Goal: Check status: Check status

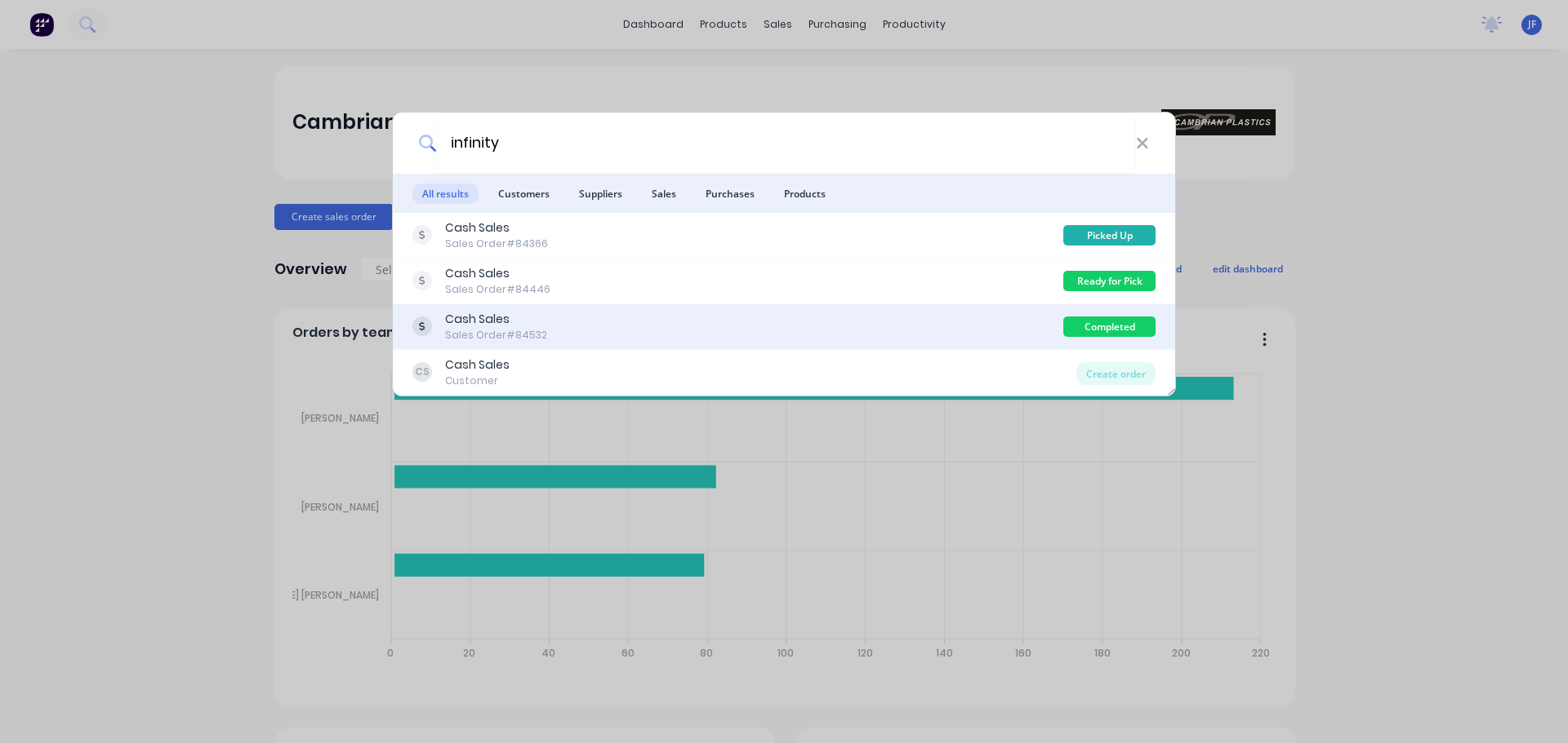
type input "infinity"
click at [941, 321] on div "Cash Sales Sales Order #84532" at bounding box center [737, 327] width 650 height 32
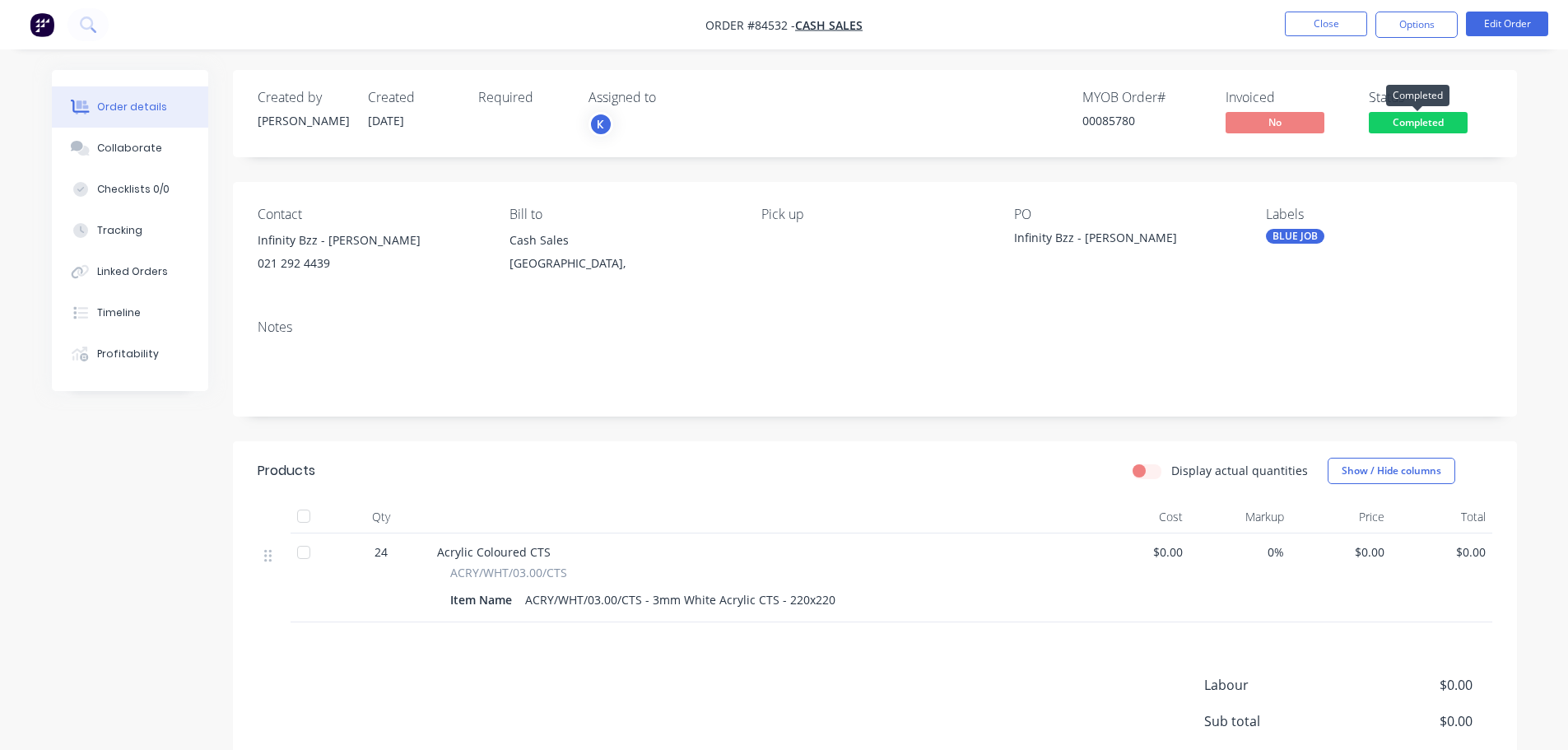
click at [1453, 118] on span "Completed" at bounding box center [1418, 123] width 99 height 21
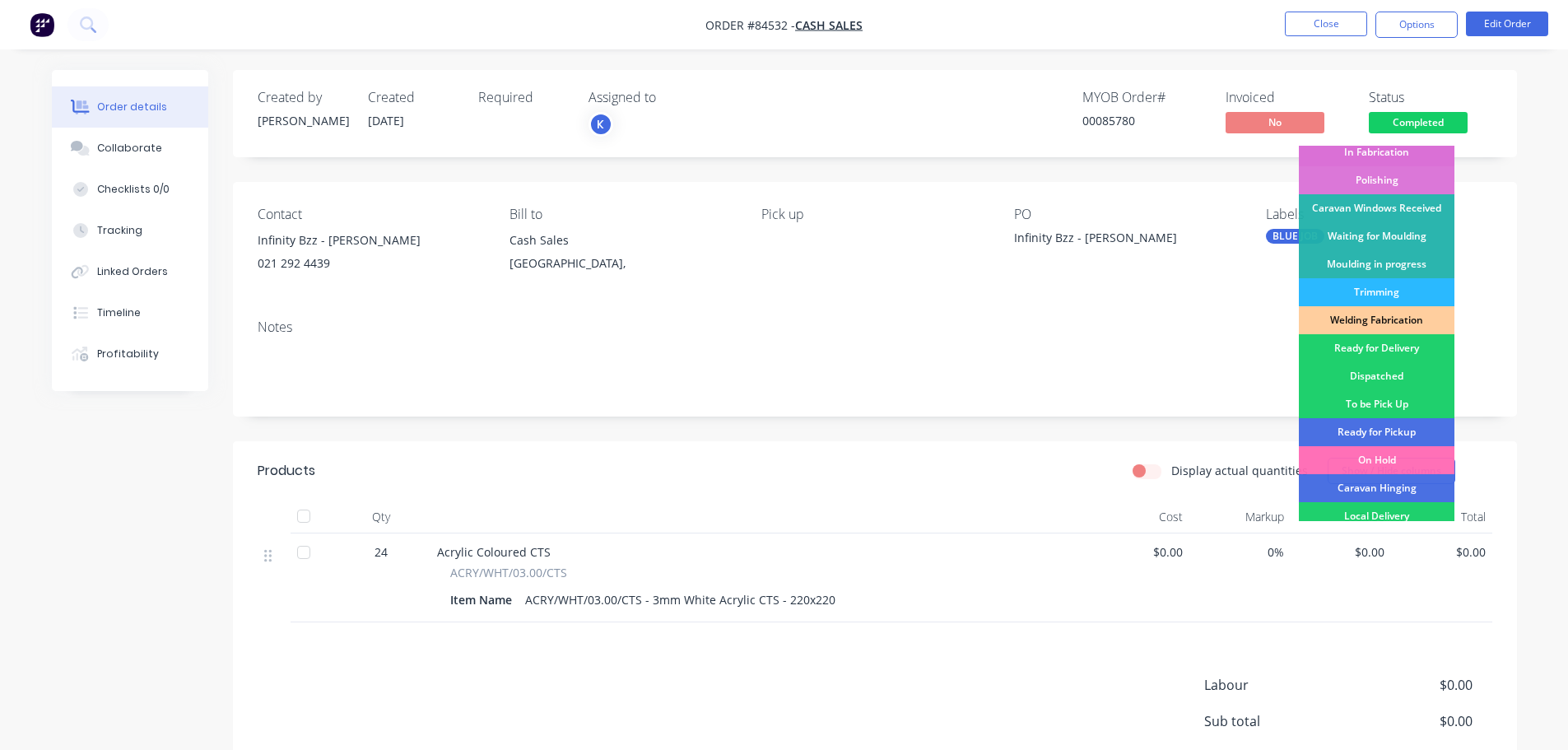
scroll to position [352, 0]
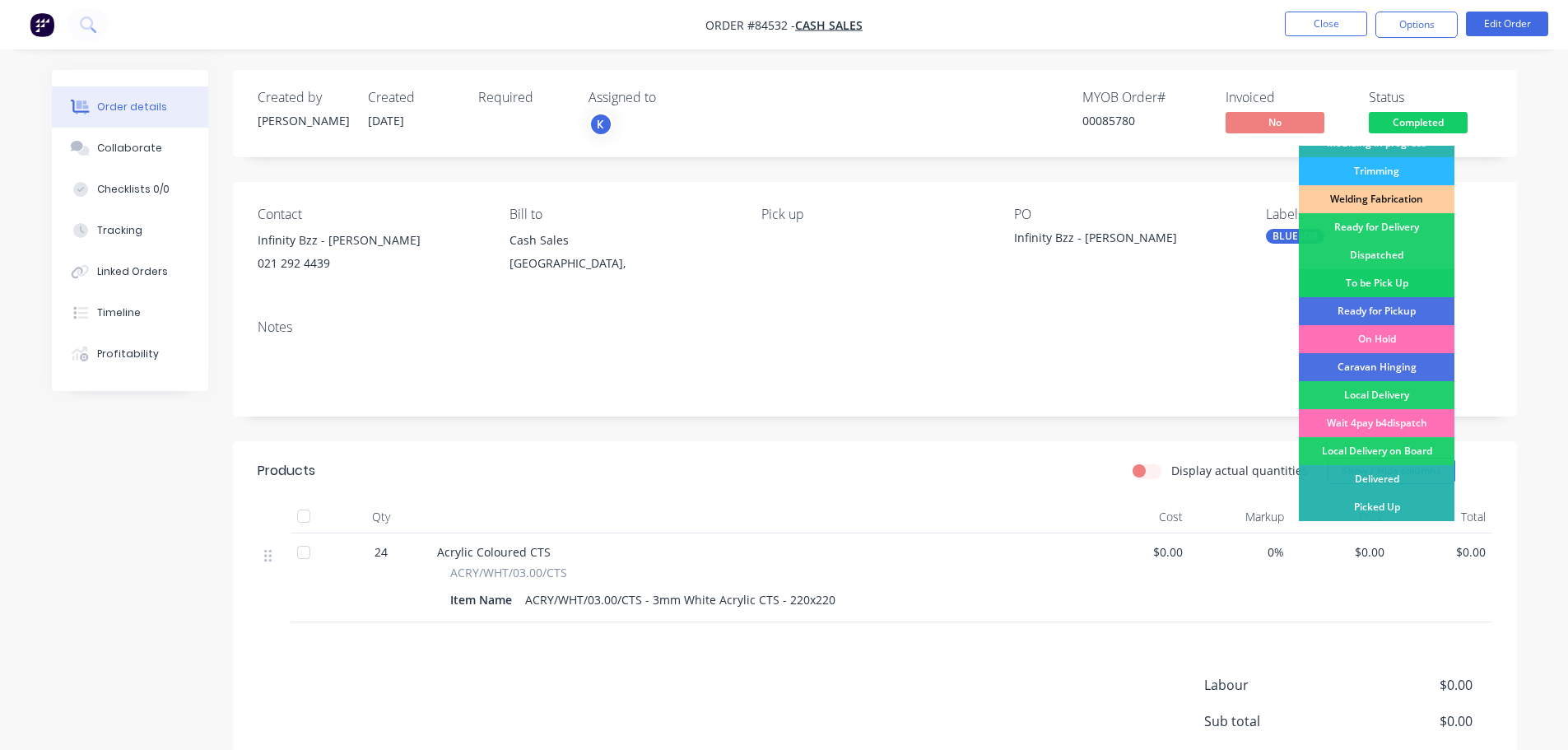
click at [1398, 285] on div "To be Pick Up" at bounding box center [1377, 284] width 156 height 28
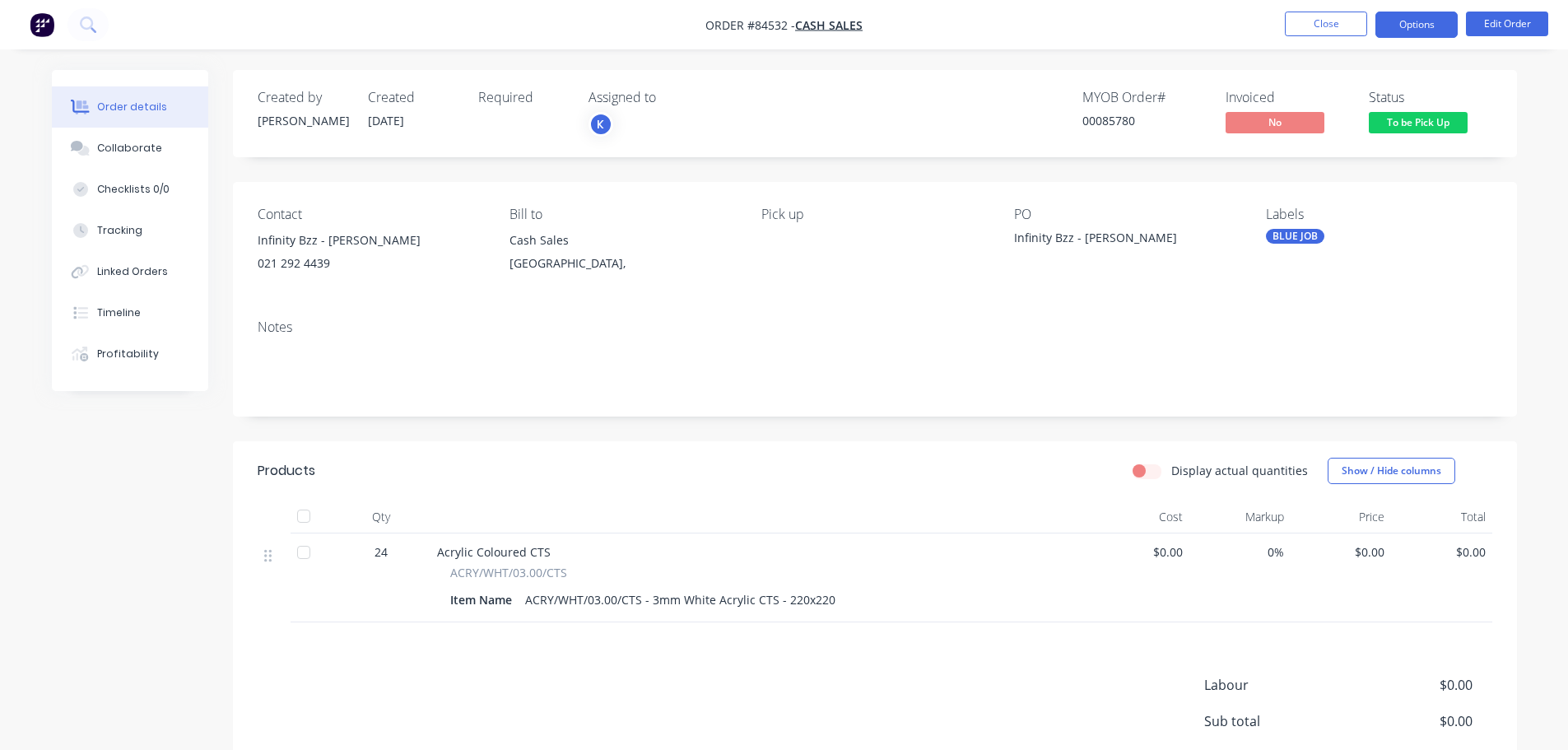
click at [1426, 30] on button "Options" at bounding box center [1417, 24] width 83 height 26
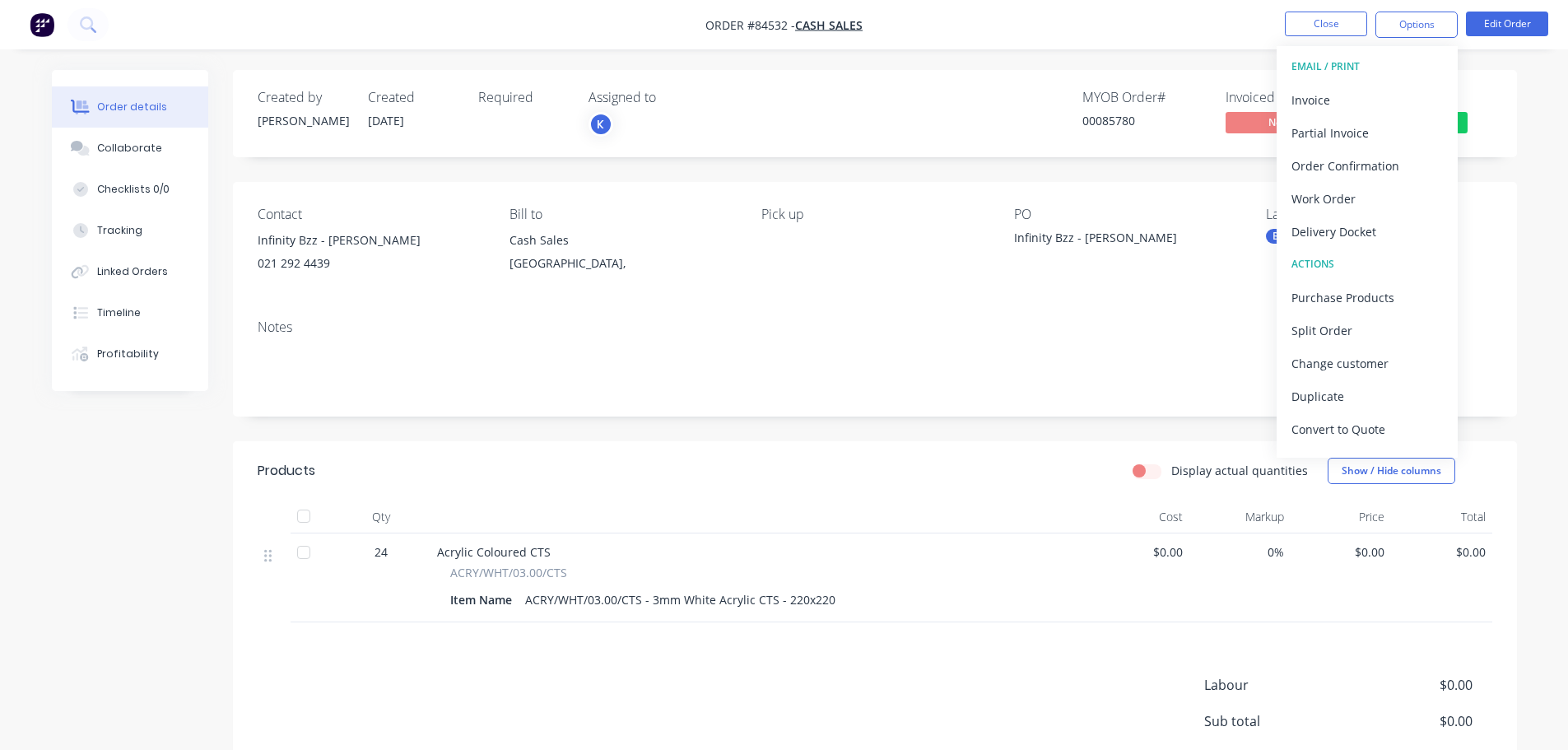
click at [1516, 71] on div "Created by [PERSON_NAME] Created [DATE] Required Assigned to K MYOB Order # 000…" at bounding box center [875, 113] width 1284 height 87
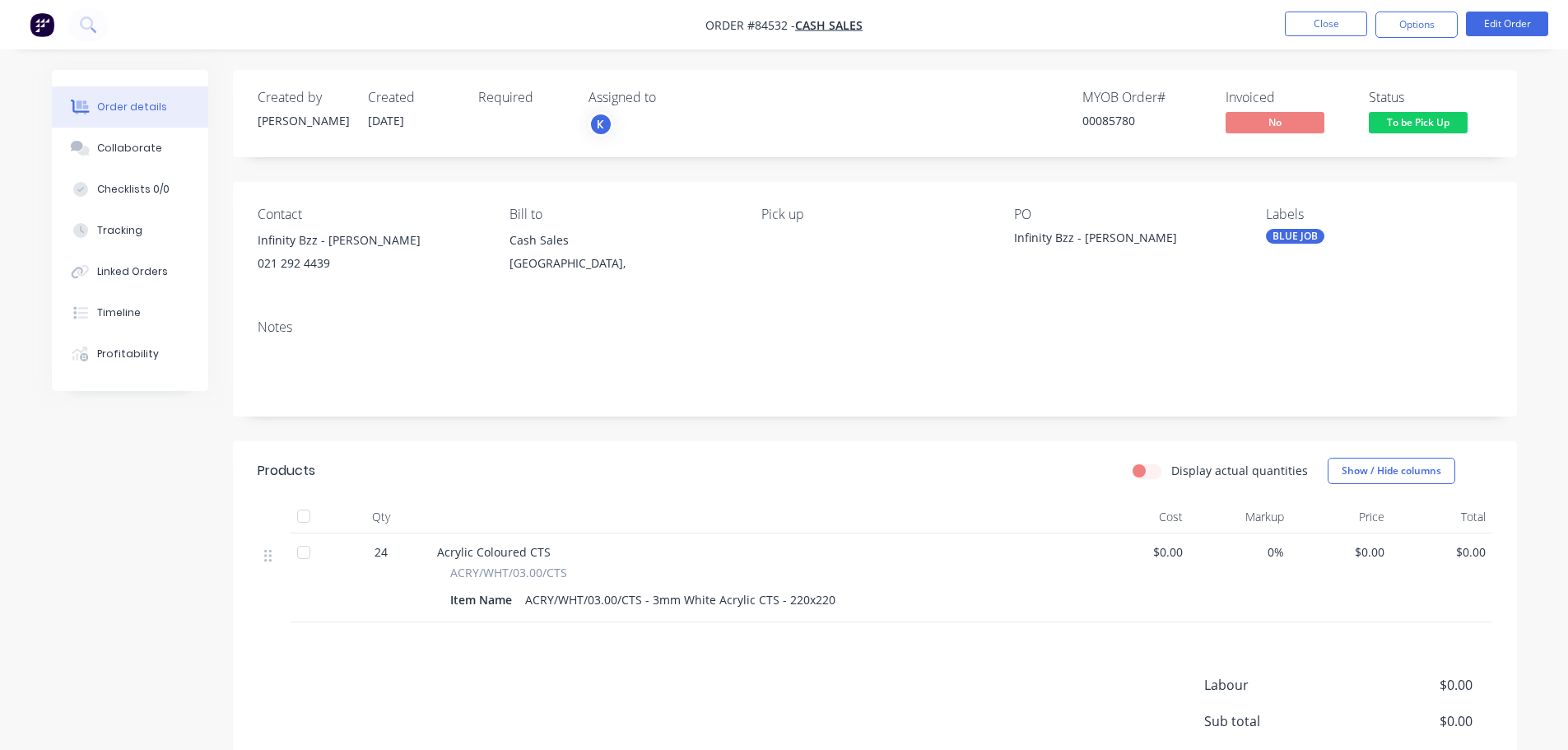
click at [1416, 131] on span "To be Pick Up" at bounding box center [1418, 123] width 99 height 21
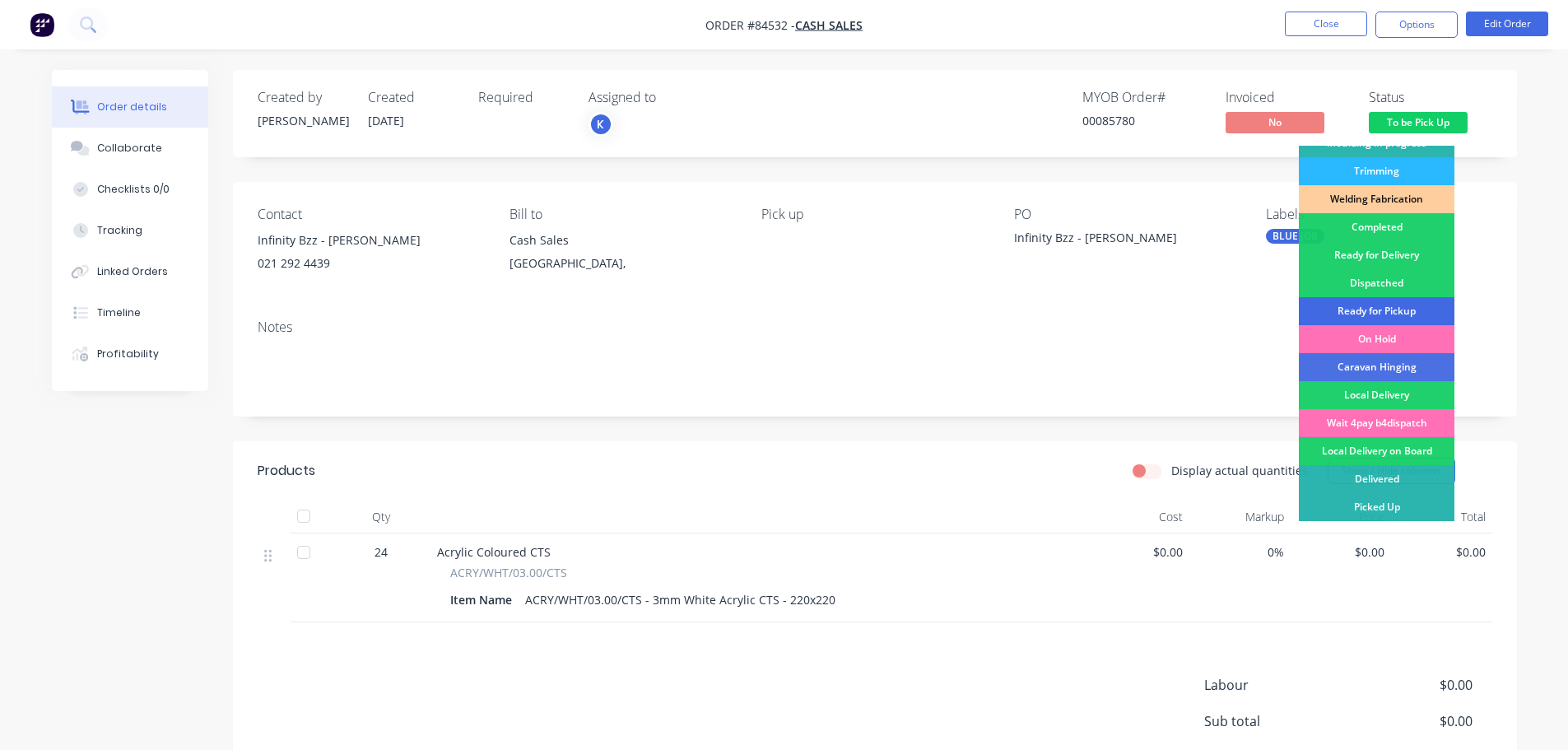
click at [1398, 312] on div "Ready for Pickup" at bounding box center [1377, 311] width 156 height 28
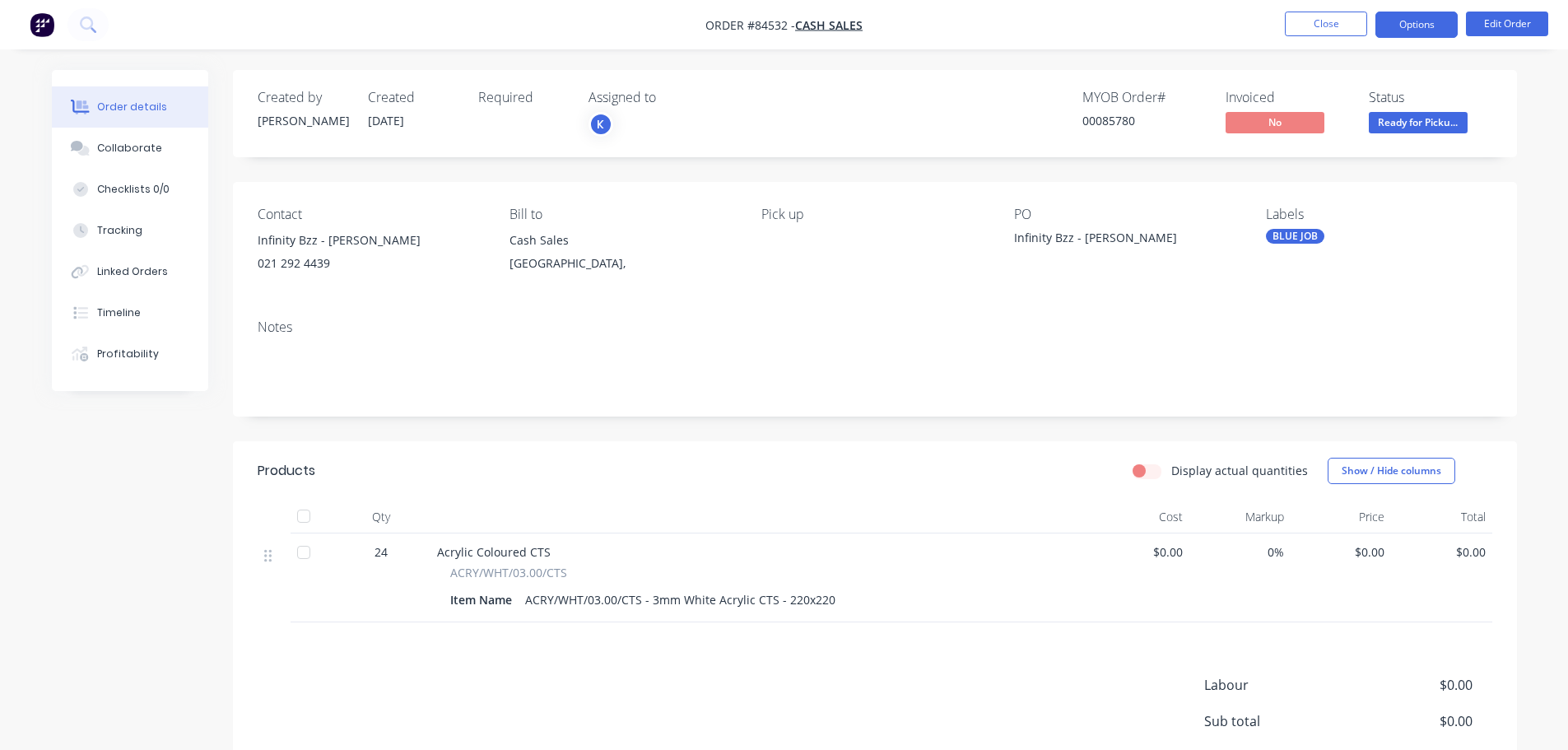
click at [1437, 23] on button "Options" at bounding box center [1417, 24] width 83 height 26
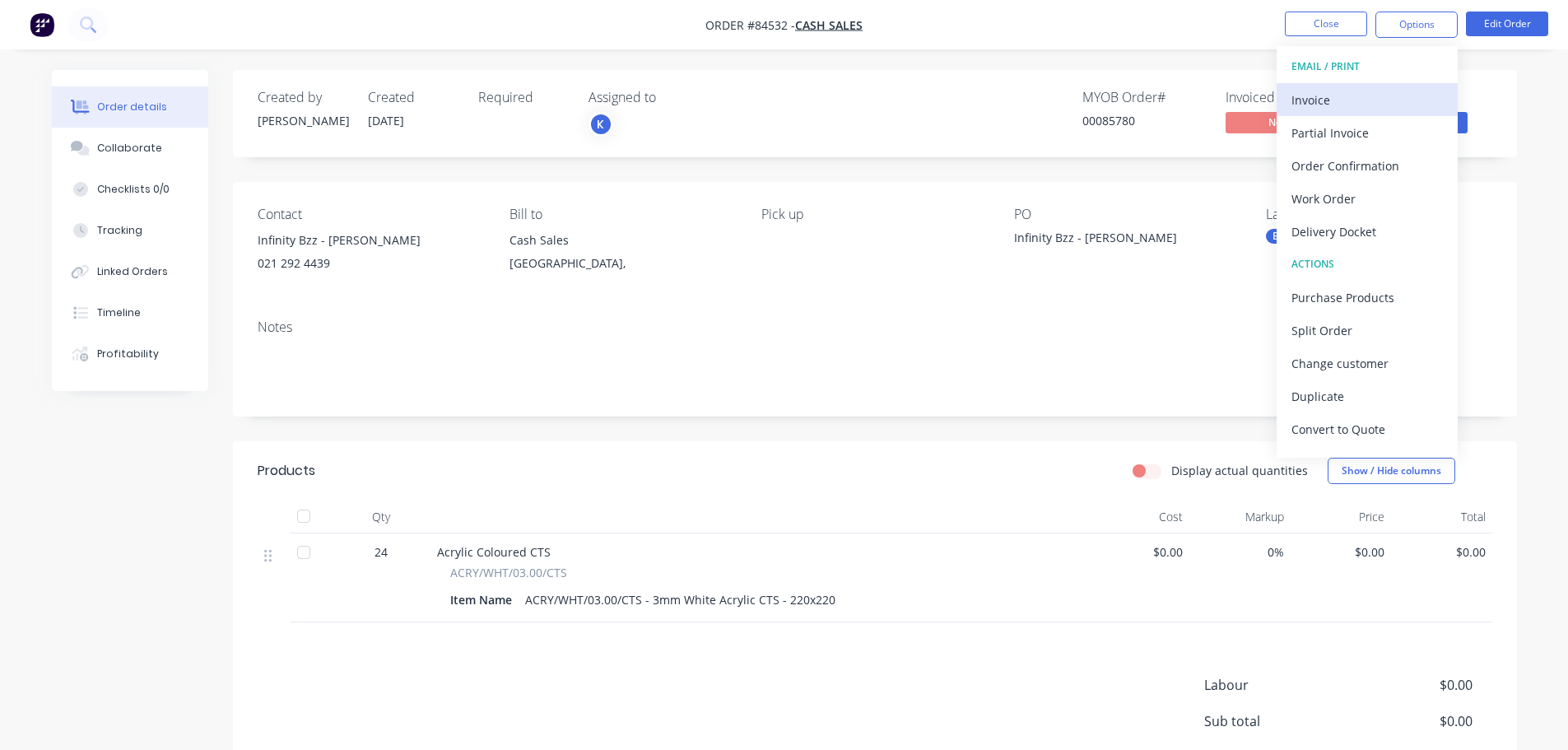
click at [1377, 97] on div "Invoice" at bounding box center [1367, 99] width 151 height 23
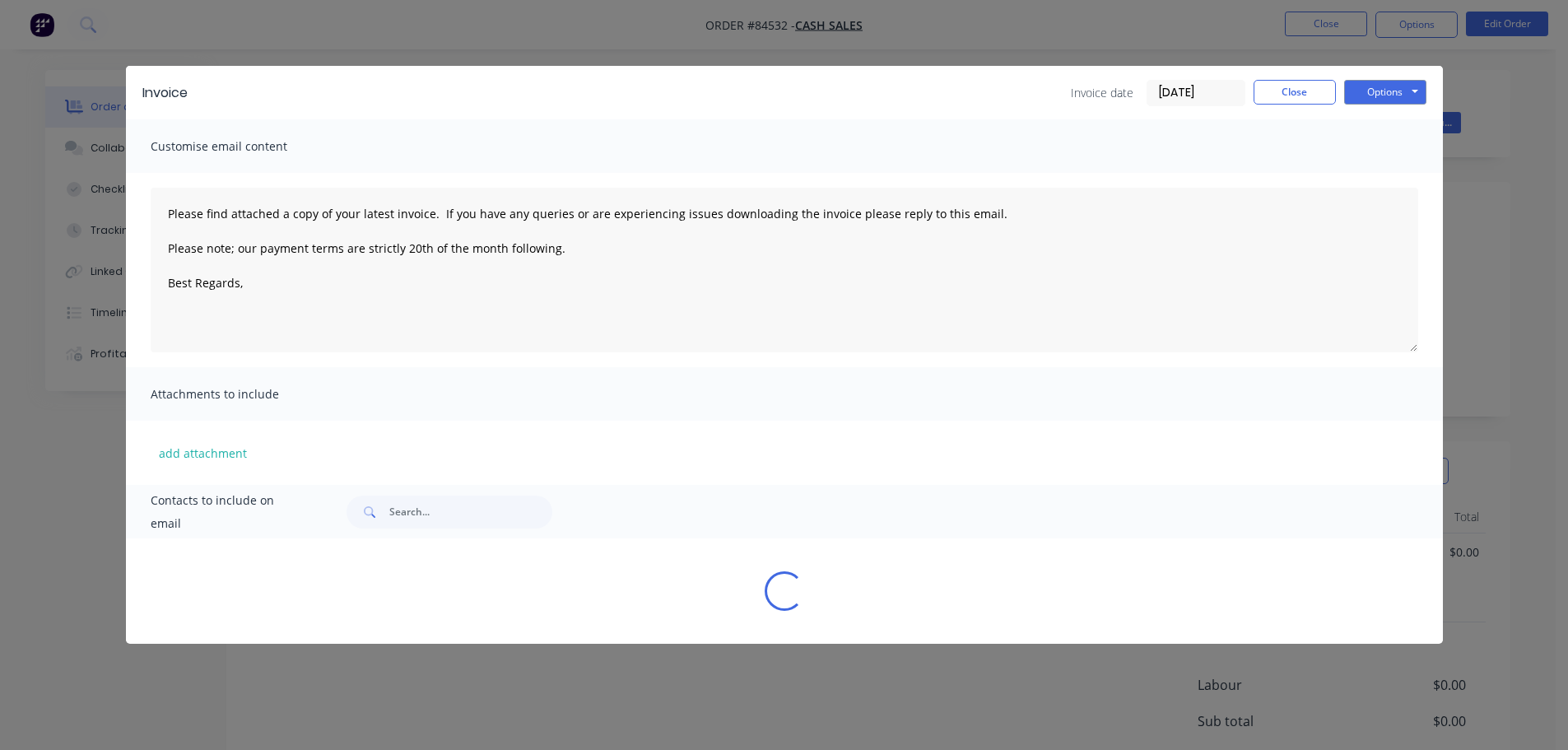
click at [1413, 92] on button "Options" at bounding box center [1385, 92] width 83 height 24
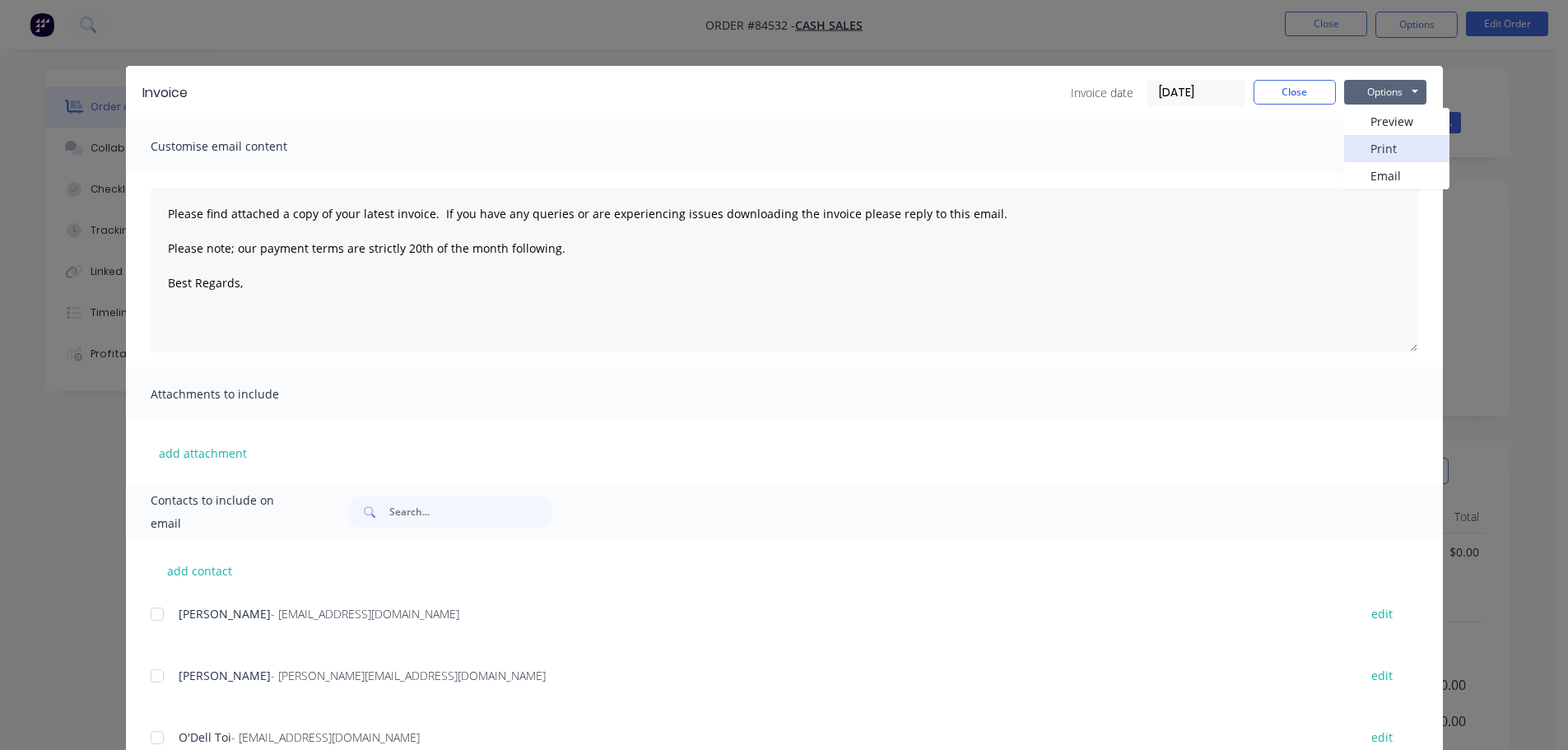
click at [1405, 144] on button "Print" at bounding box center [1397, 148] width 105 height 27
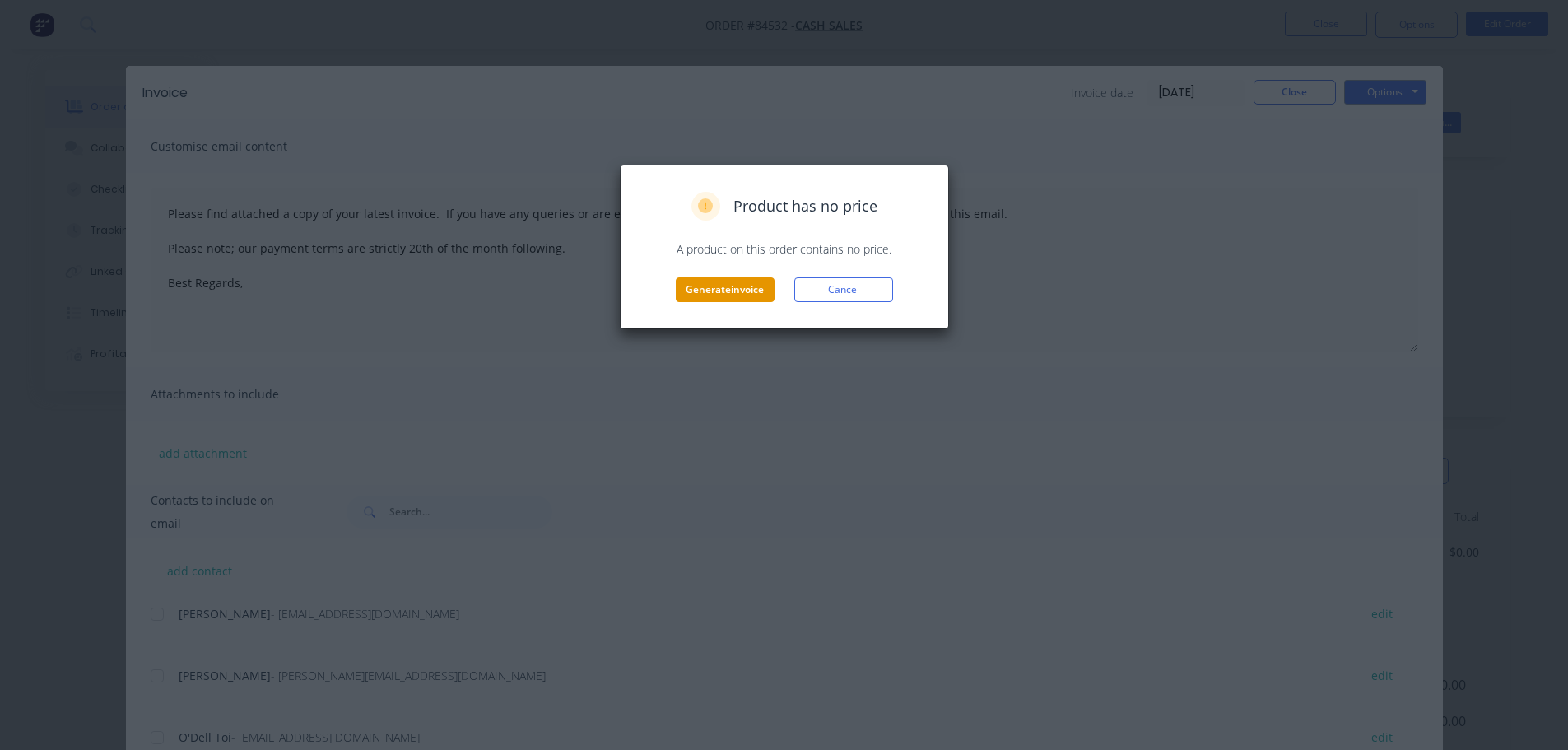
click at [730, 286] on button "Generate invoice" at bounding box center [725, 290] width 99 height 24
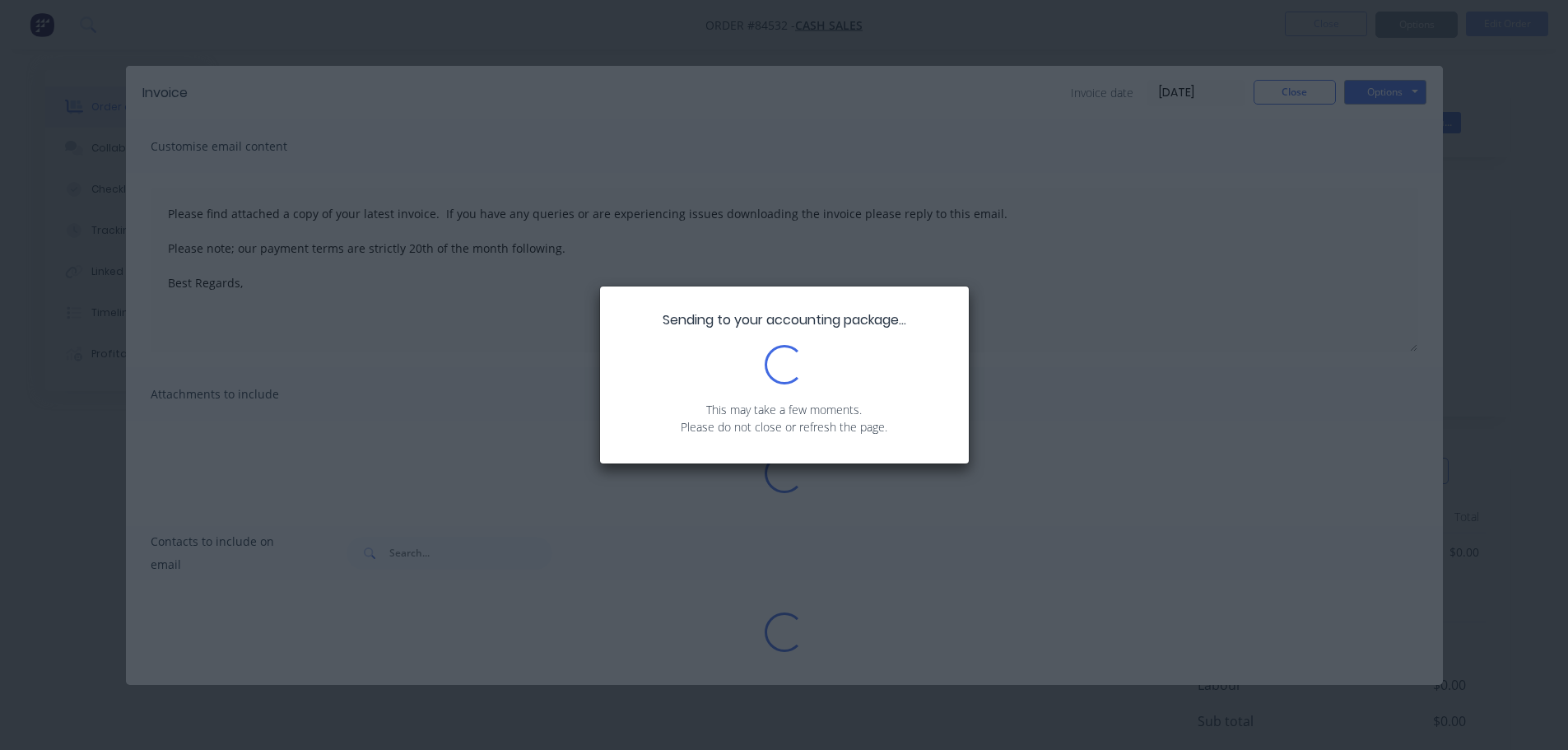
type textarea "Please find attached a copy of your latest invoice. If you have any queries or …"
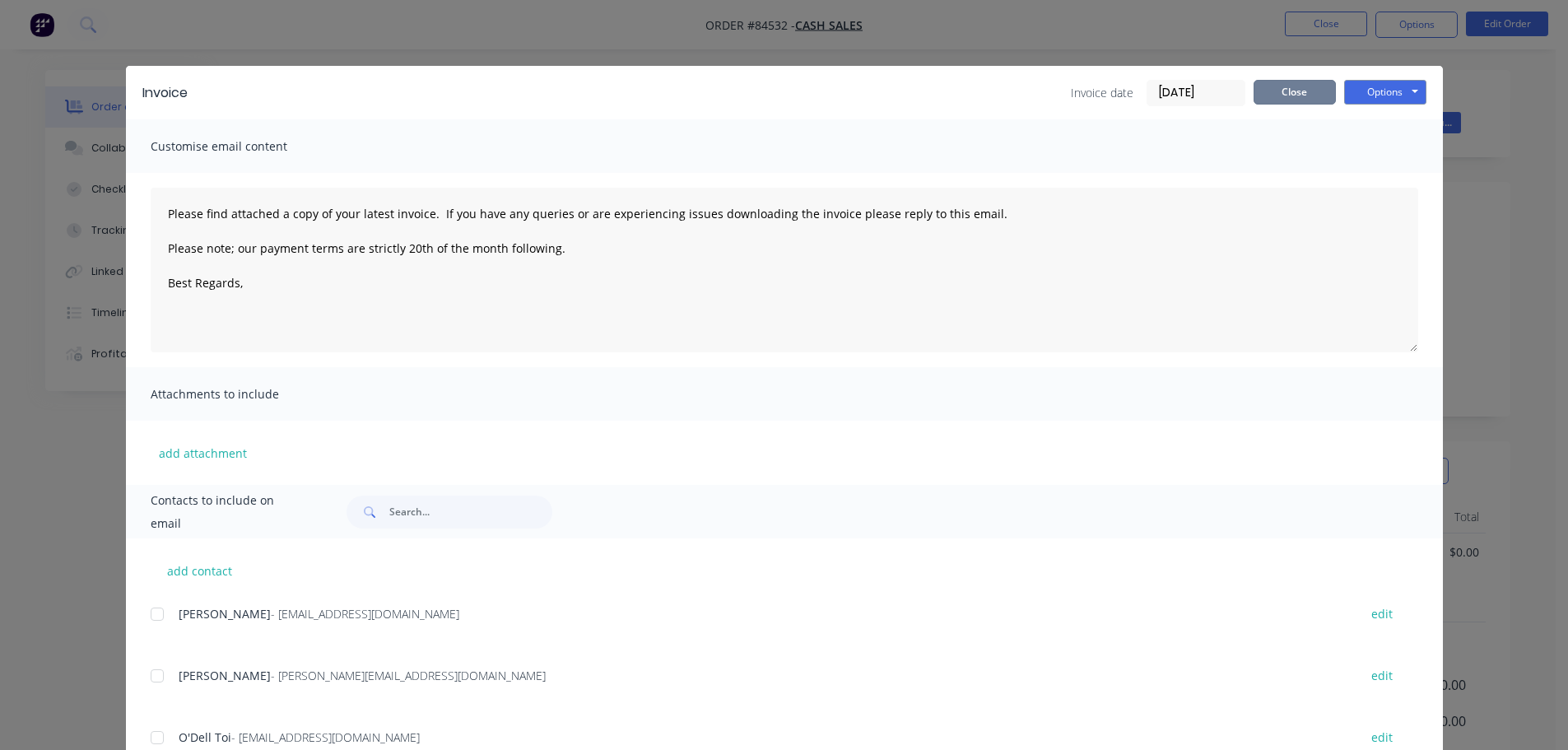
click at [1298, 88] on button "Close" at bounding box center [1295, 92] width 83 height 24
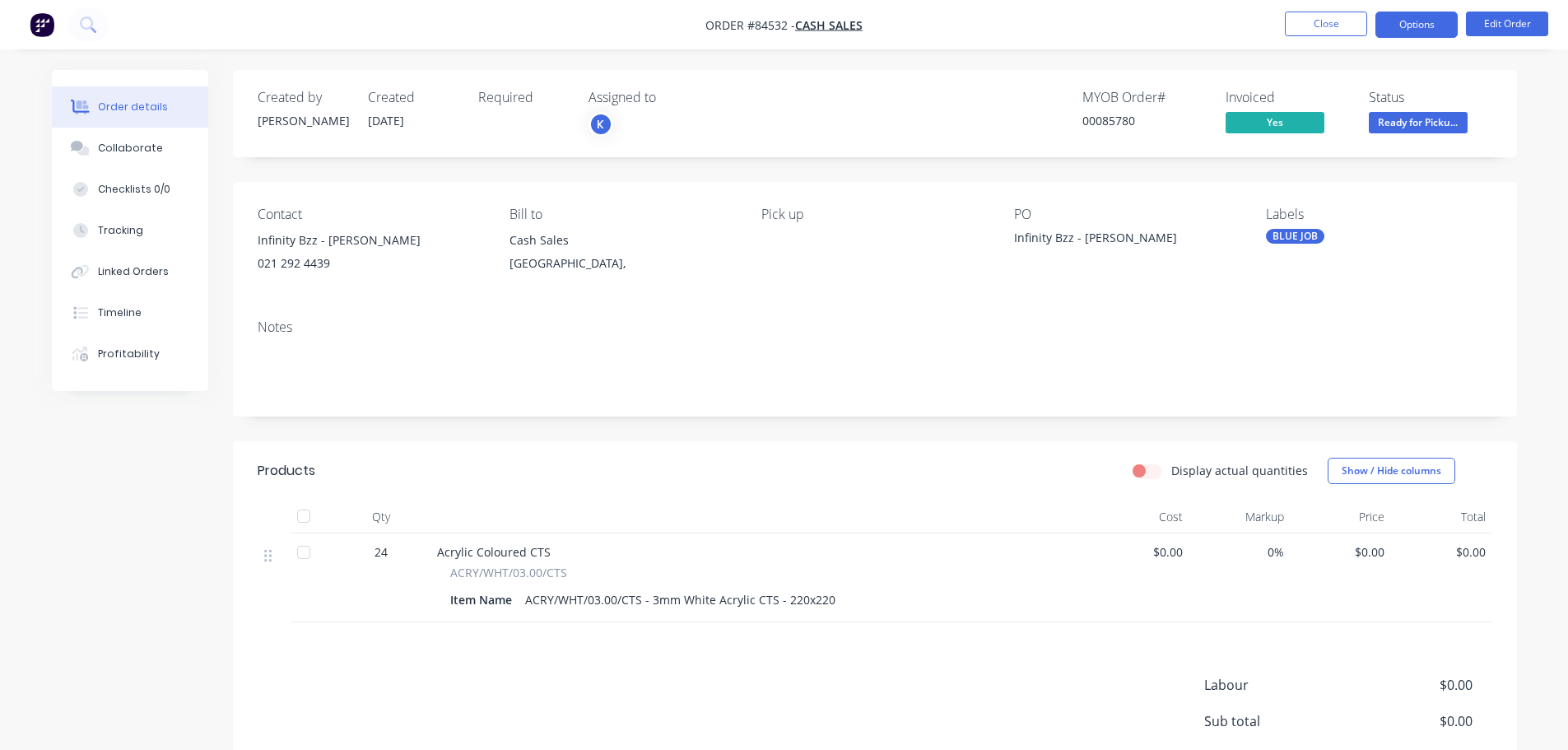
click at [1383, 21] on button "Options" at bounding box center [1417, 24] width 83 height 26
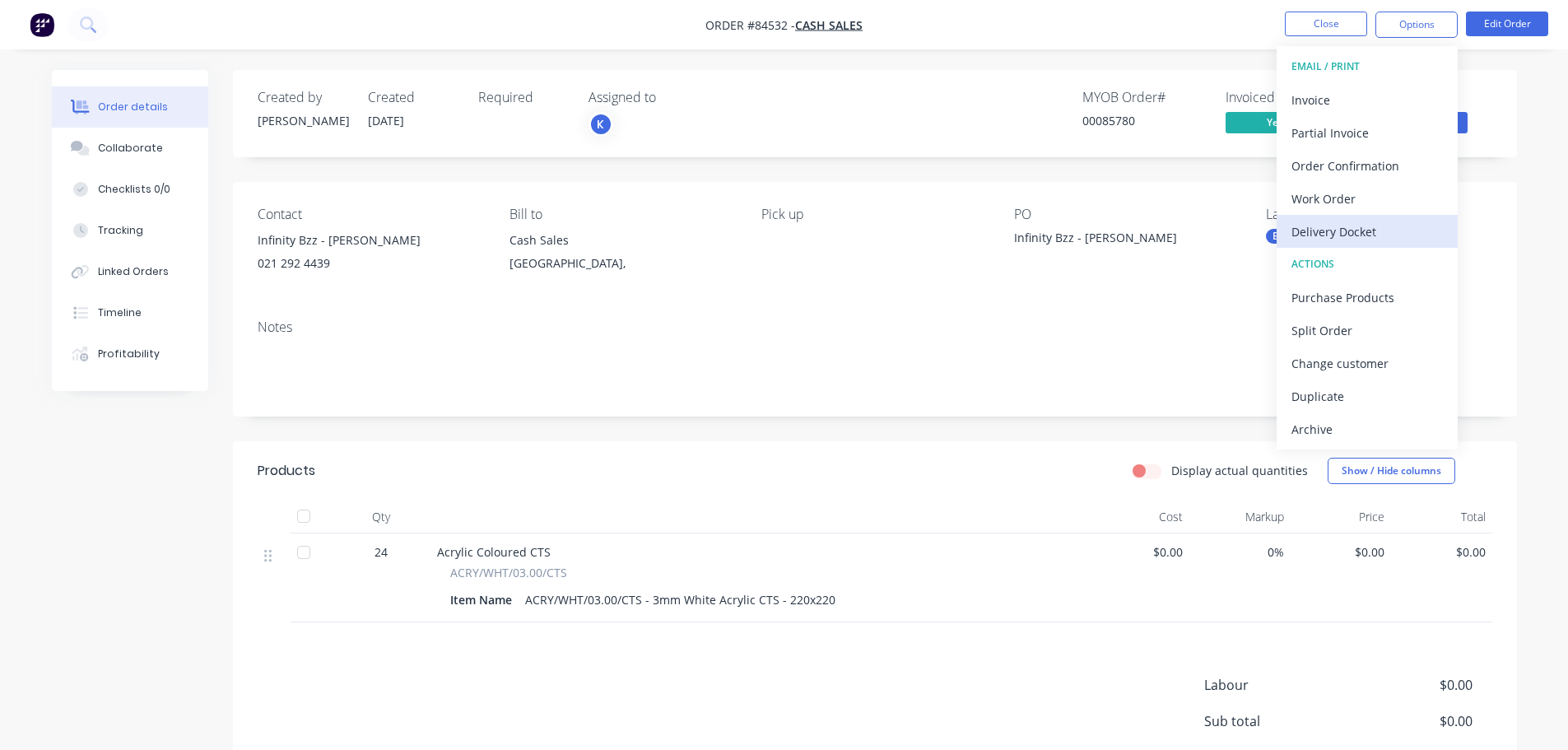
click at [1354, 226] on div "Delivery Docket" at bounding box center [1367, 231] width 151 height 23
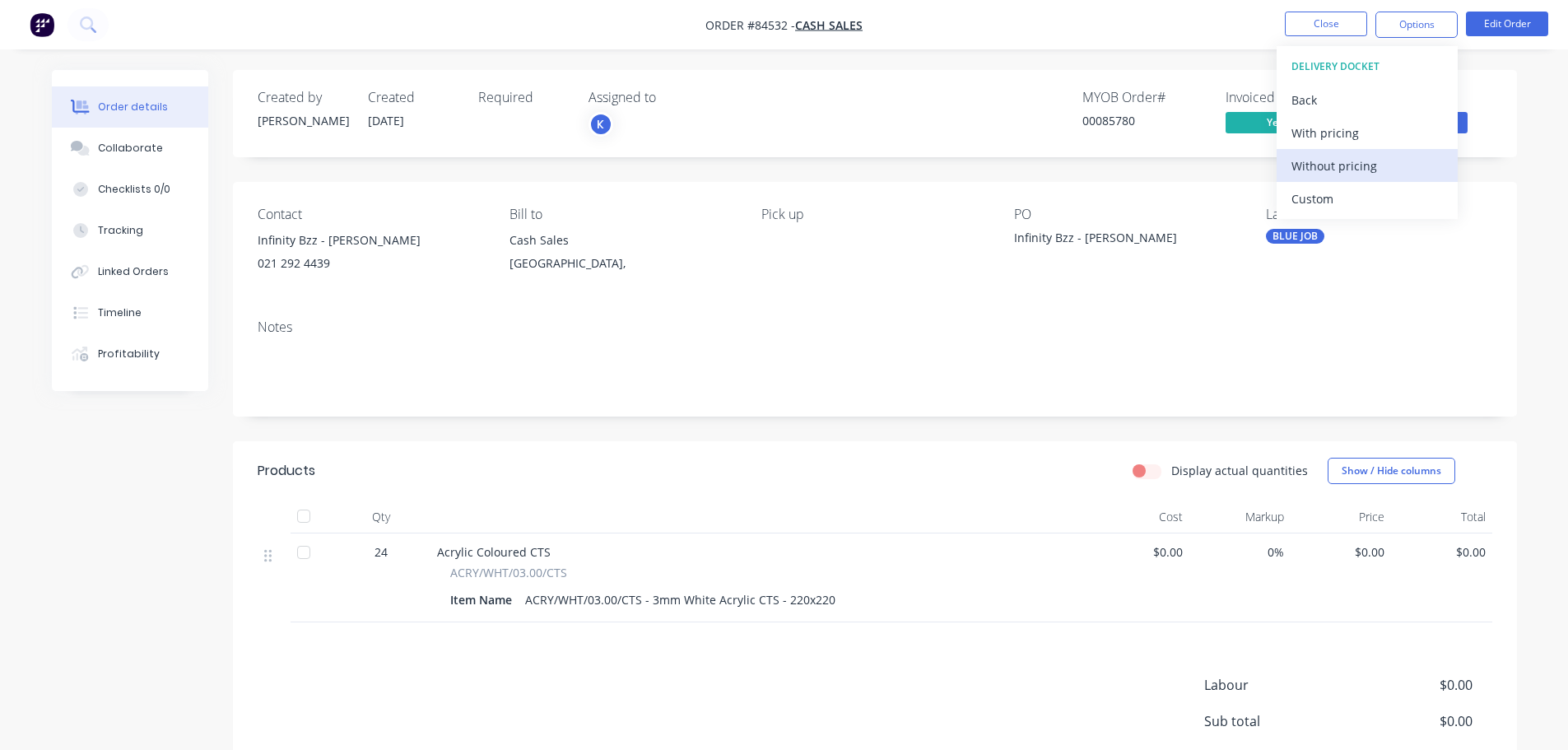
click at [1365, 163] on div "Without pricing" at bounding box center [1367, 165] width 151 height 23
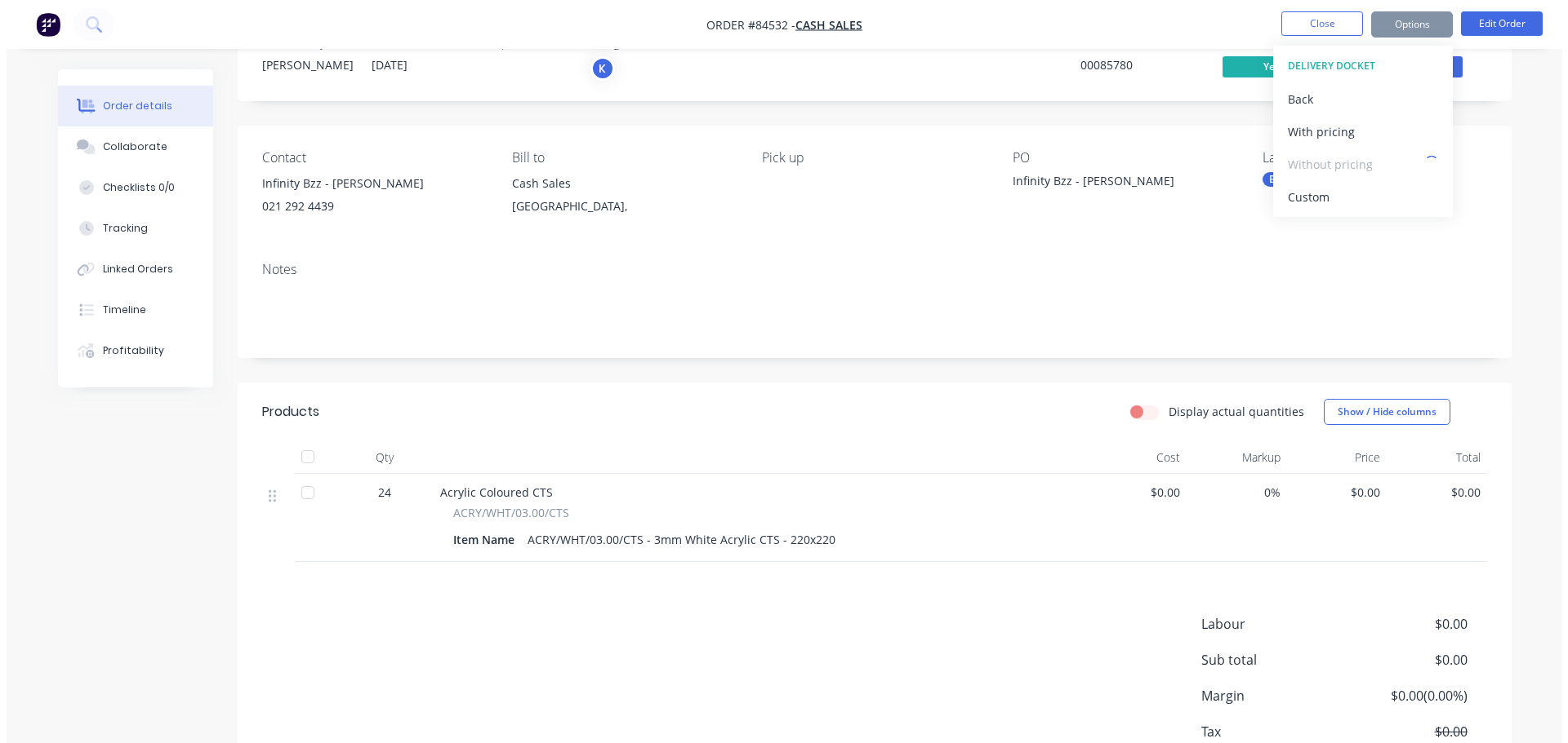
scroll to position [0, 0]
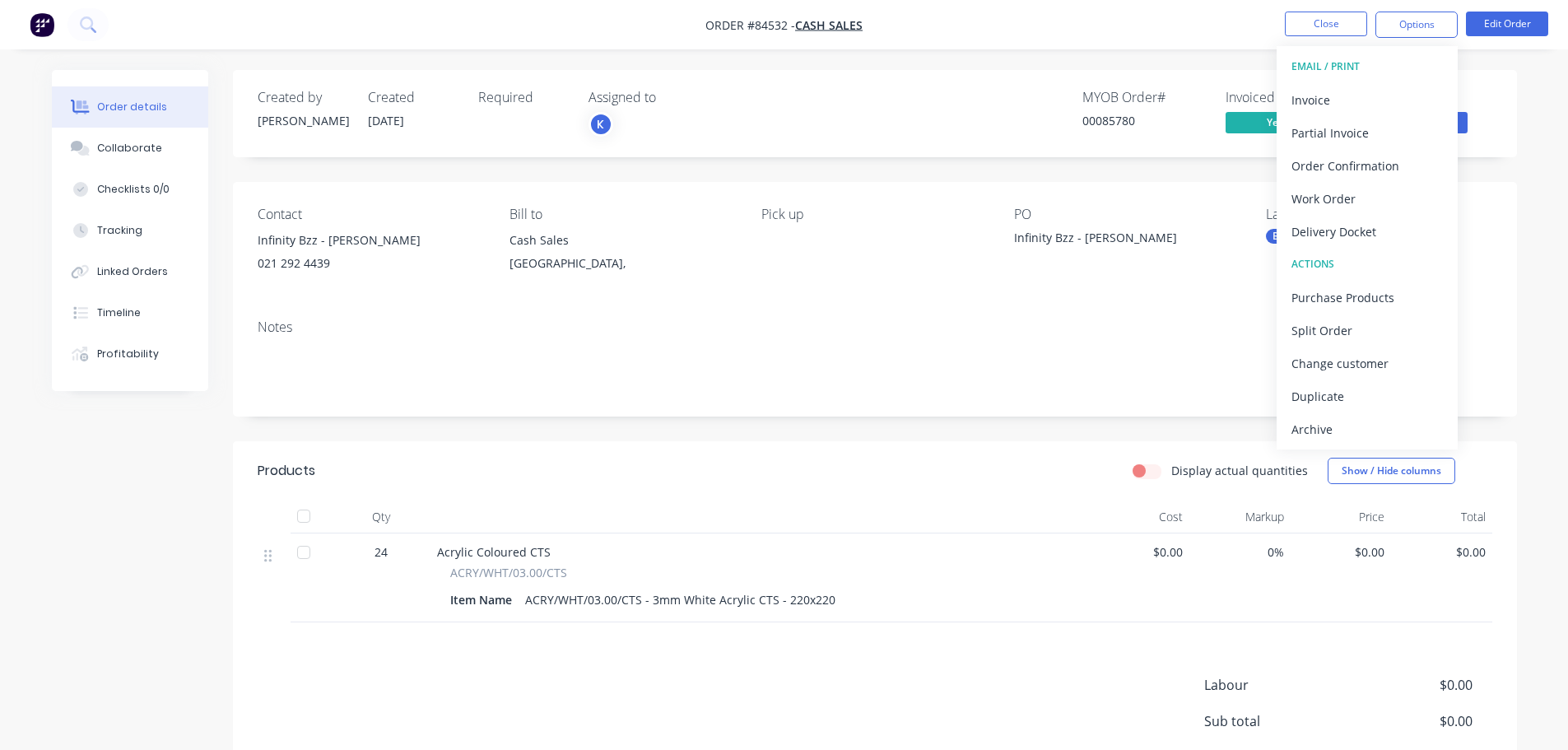
click at [951, 145] on div "Created by [PERSON_NAME] Created [DATE] Required Assigned to K MYOB Order # 000…" at bounding box center [875, 113] width 1284 height 87
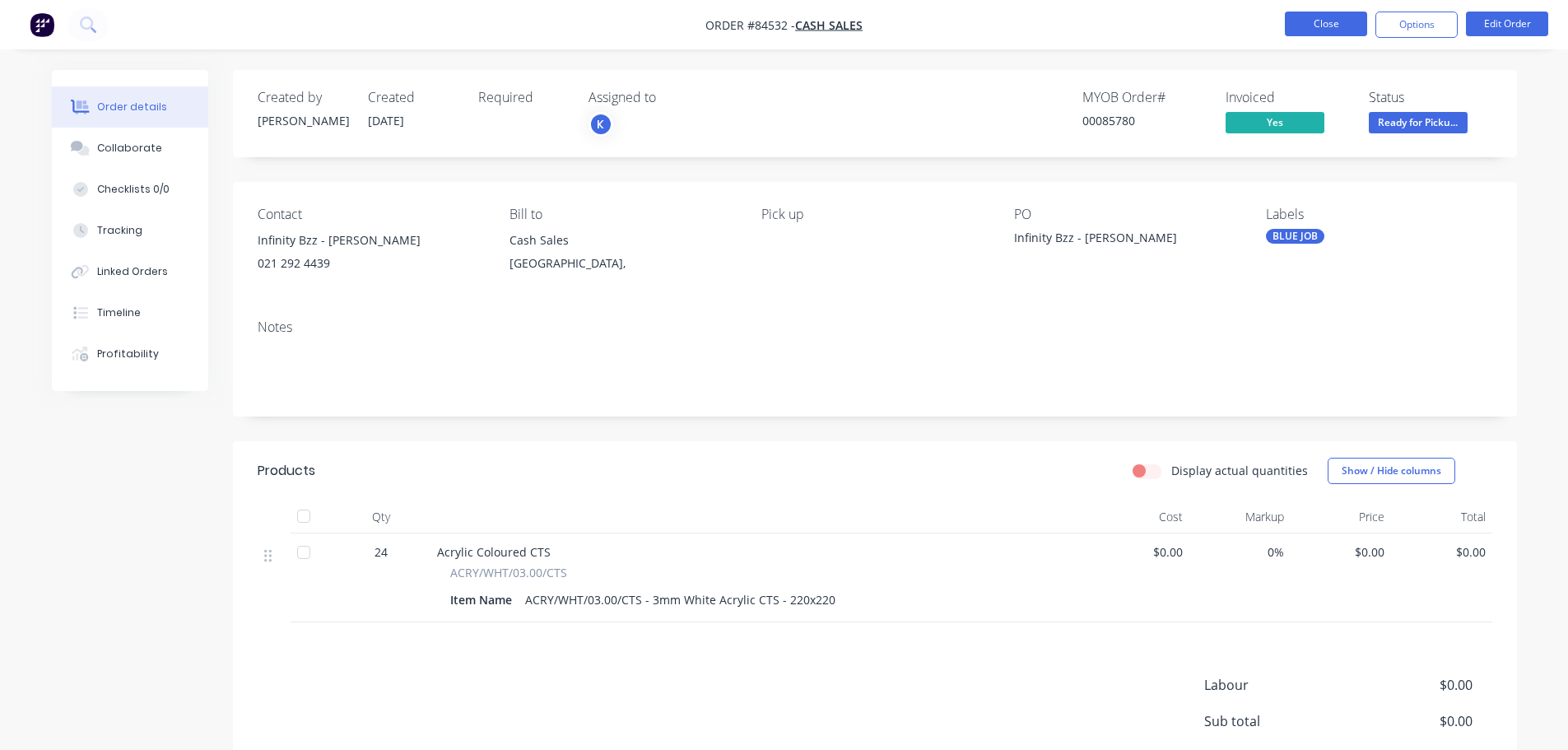
click at [1353, 27] on button "Close" at bounding box center [1326, 23] width 83 height 24
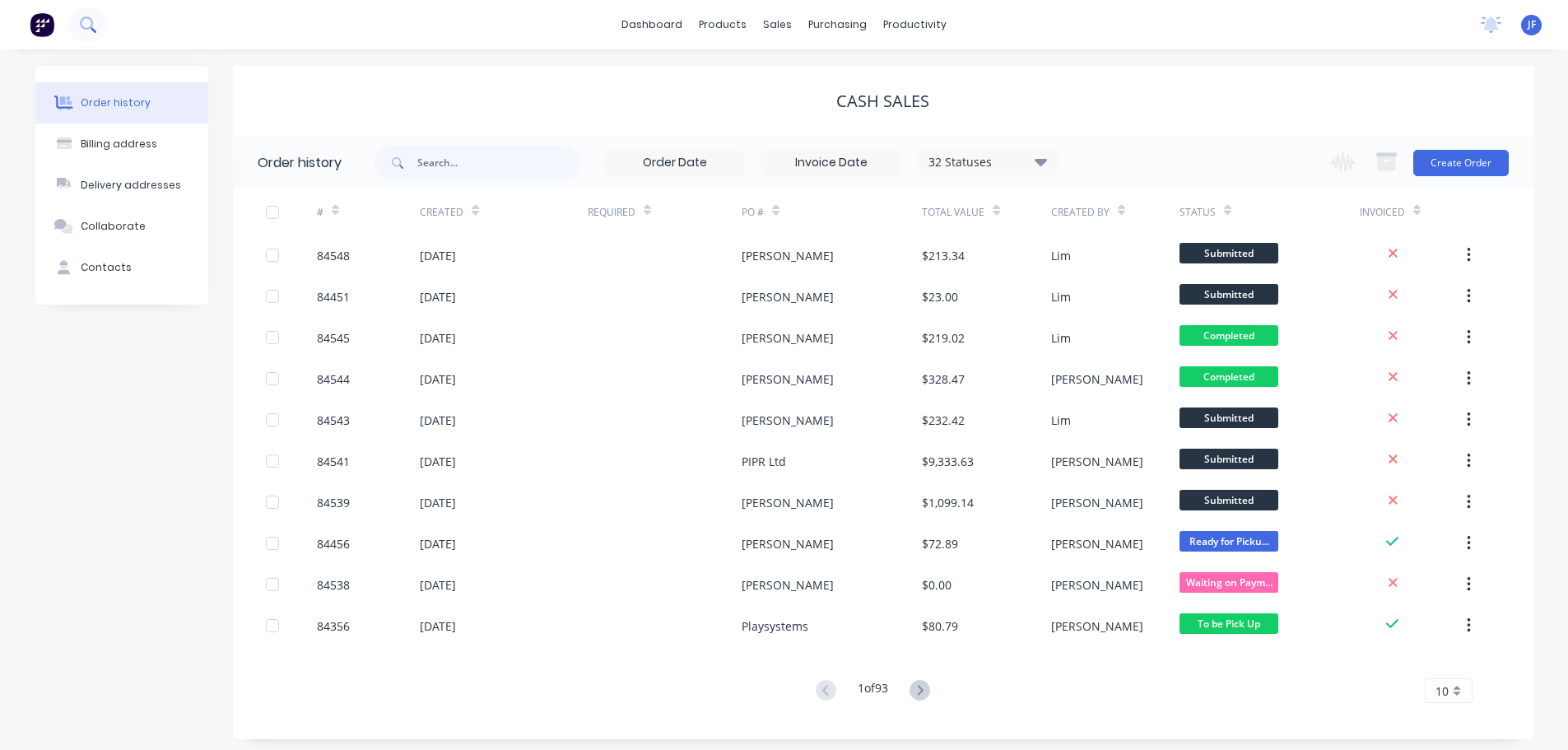
click at [77, 24] on button at bounding box center [88, 24] width 41 height 33
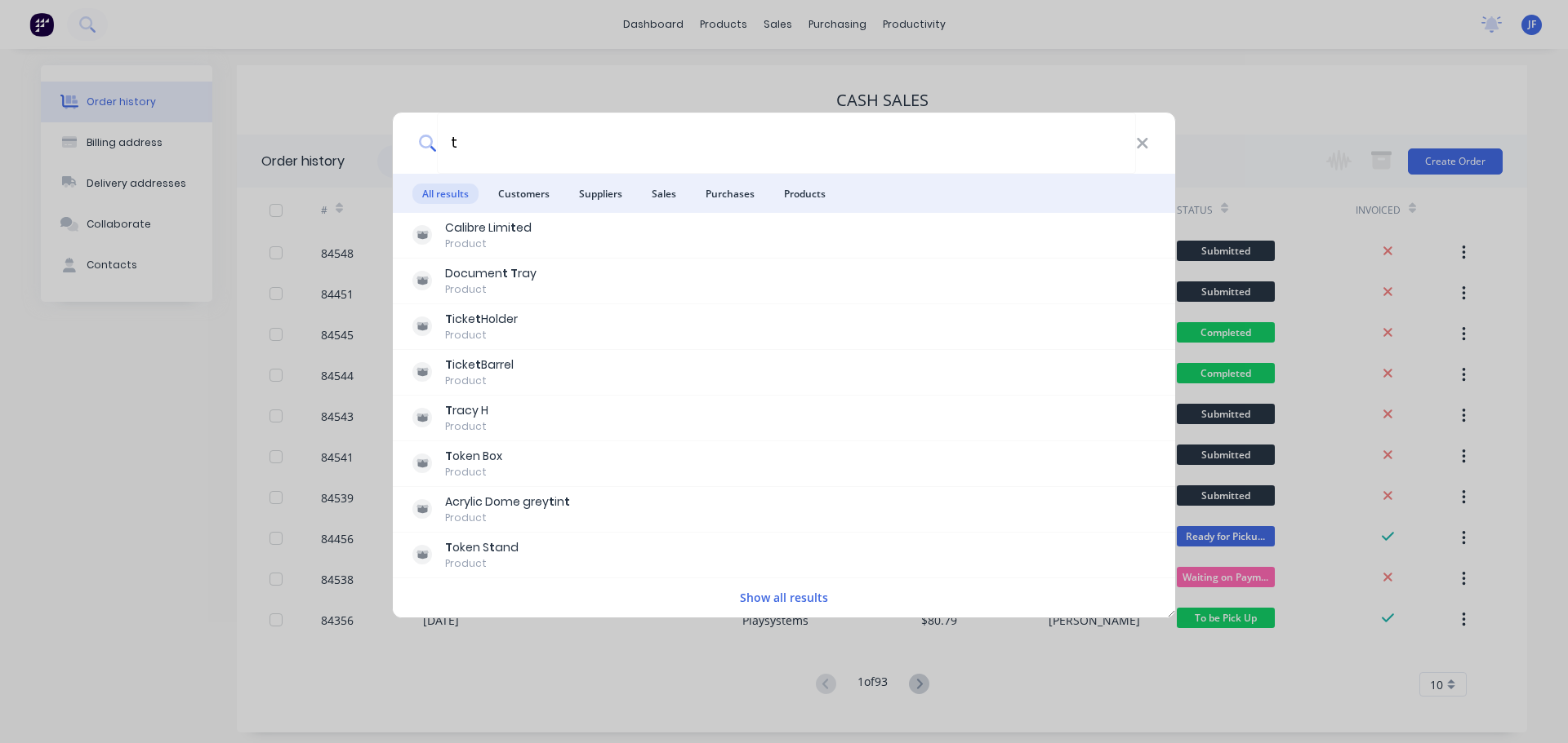
type input "t"
